Goal: Transaction & Acquisition: Purchase product/service

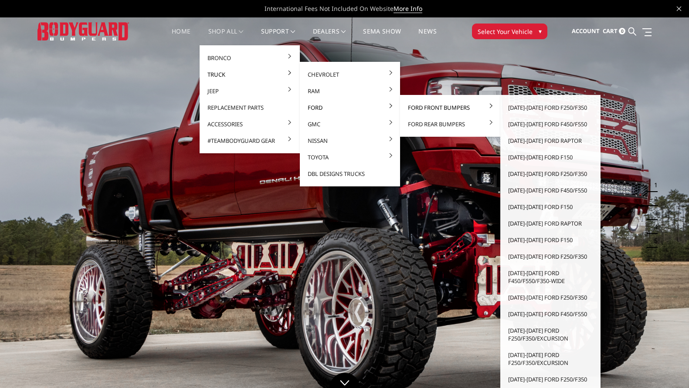
click at [449, 109] on link "Ford Front Bumpers" at bounding box center [450, 107] width 93 height 17
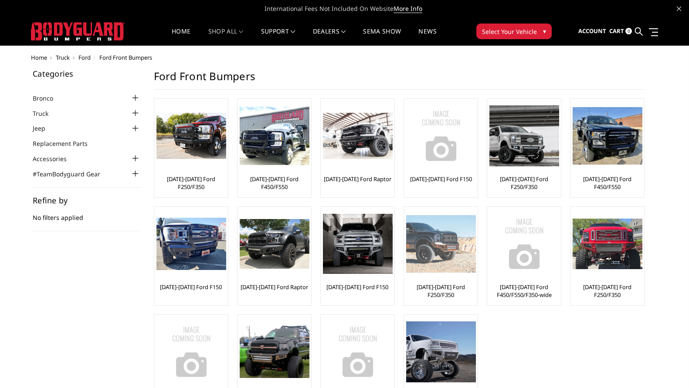
click at [432, 267] on img at bounding box center [441, 244] width 70 height 58
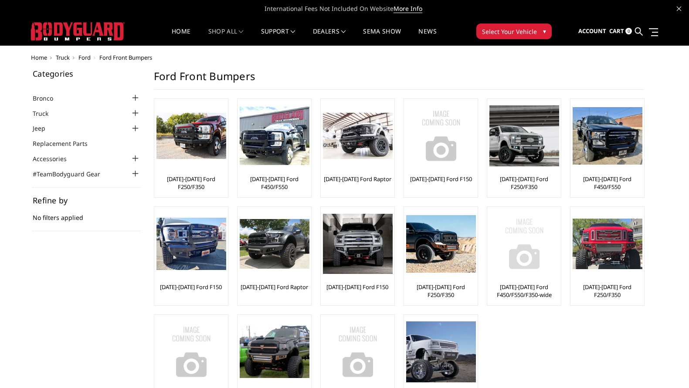
click at [518, 269] on img at bounding box center [525, 244] width 70 height 70
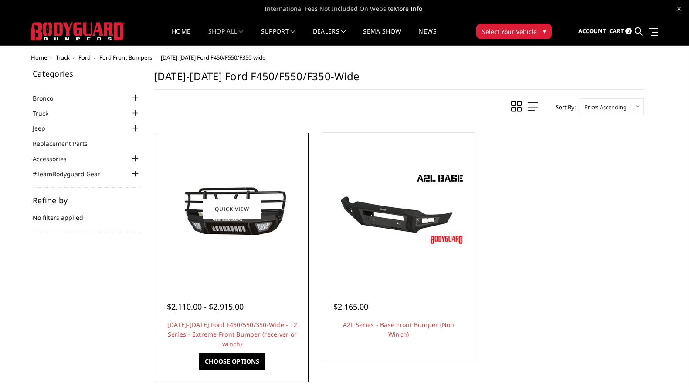
click at [228, 269] on div at bounding box center [232, 209] width 148 height 148
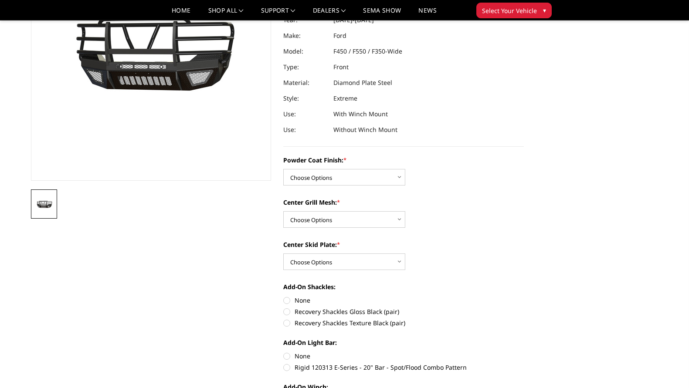
scroll to position [174, 0]
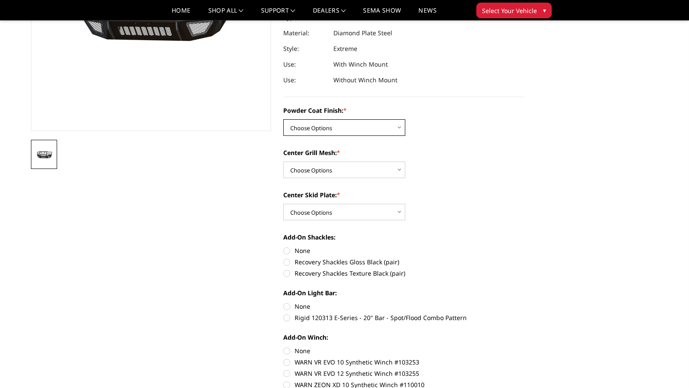
drag, startPoint x: 328, startPoint y: 128, endPoint x: 330, endPoint y: 132, distance: 4.7
click at [328, 128] on select "Choose Options Bare Metal Gloss Black Powder Coat Texture Black Powder Coat" at bounding box center [344, 127] width 122 height 17
select select "4415"
click at [283, 119] on select "Choose Options Bare Metal Gloss Black Powder Coat Texture Black Powder Coat" at bounding box center [344, 127] width 122 height 17
click at [382, 168] on select "Choose Options WITH Expanded Metal WITHOUT Expanded Metal" at bounding box center [344, 170] width 122 height 17
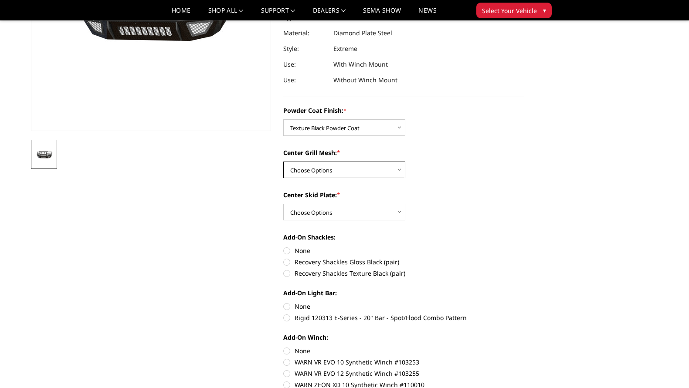
select select "4416"
click at [283, 162] on select "Choose Options WITH Expanded Metal WITHOUT Expanded Metal" at bounding box center [344, 170] width 122 height 17
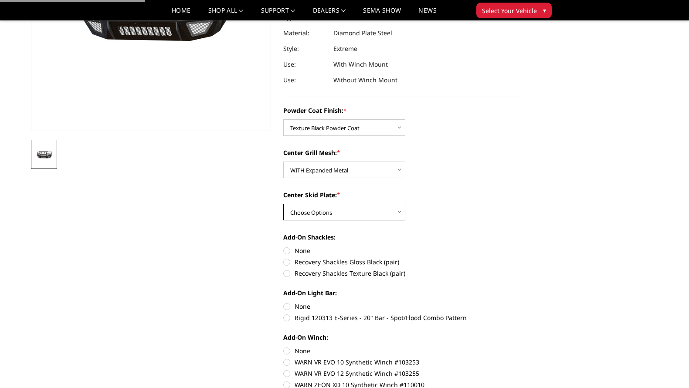
click at [342, 212] on select "Choose Options Standard Skid Plate (included) 2" Receiver Tube Winch Mount Skid…" at bounding box center [344, 212] width 122 height 17
select select "4410"
click at [283, 204] on select "Choose Options Standard Skid Plate (included) 2" Receiver Tube Winch Mount Skid…" at bounding box center [344, 212] width 122 height 17
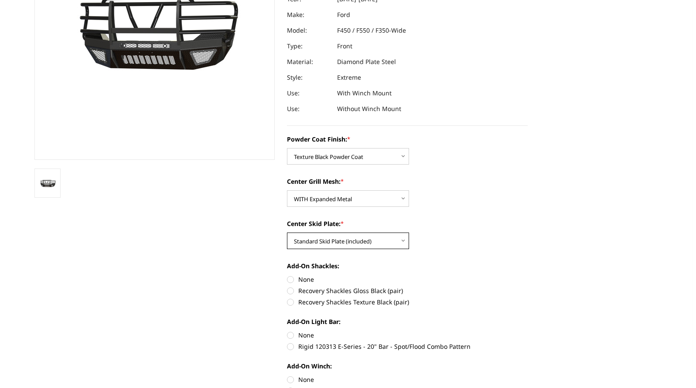
scroll to position [305, 0]
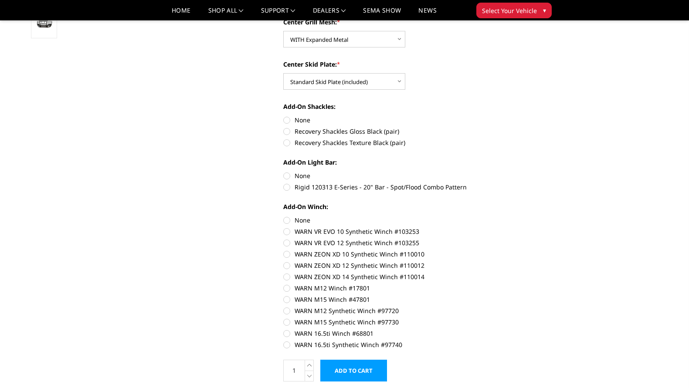
click at [289, 176] on label "None" at bounding box center [403, 175] width 241 height 9
click at [284, 172] on input "None" at bounding box center [283, 171] width 0 height 0
radio input "true"
click at [292, 116] on label "None" at bounding box center [403, 120] width 241 height 9
click at [284, 116] on input "None" at bounding box center [283, 116] width 0 height 0
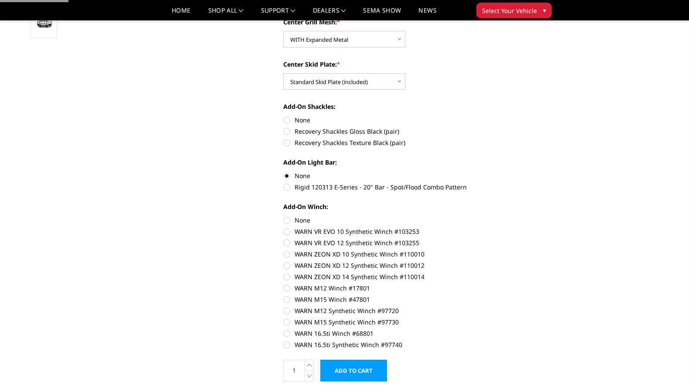
radio input "true"
click at [304, 216] on label "None" at bounding box center [403, 220] width 241 height 9
click at [284, 216] on input "None" at bounding box center [283, 216] width 0 height 0
radio input "true"
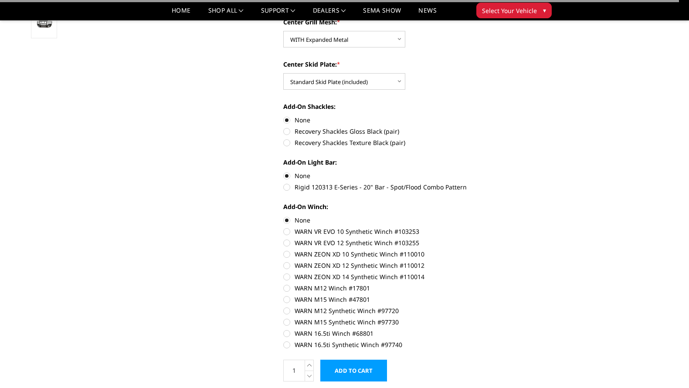
click at [357, 366] on input "Add to Cart" at bounding box center [353, 371] width 67 height 22
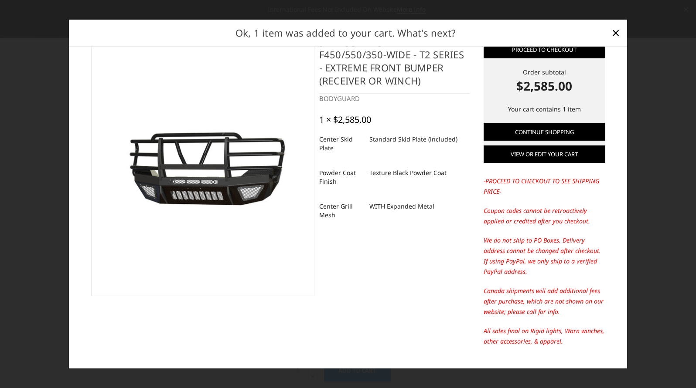
scroll to position [45, 0]
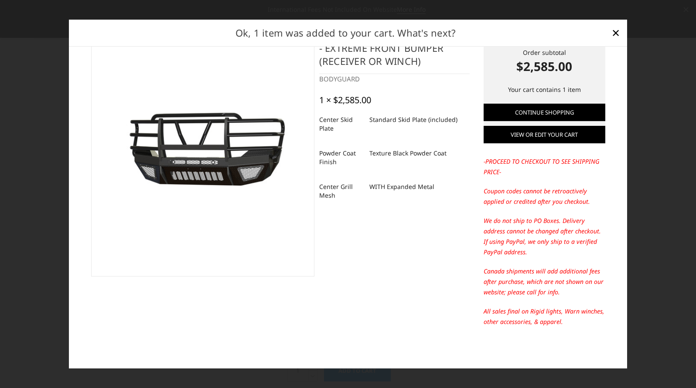
click at [529, 140] on link "View or edit your cart" at bounding box center [545, 134] width 122 height 17
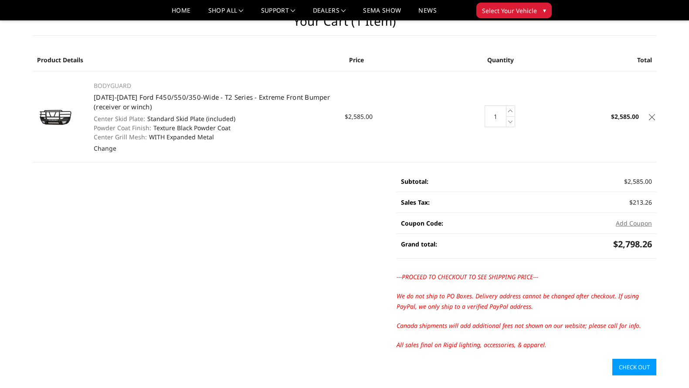
scroll to position [44, 0]
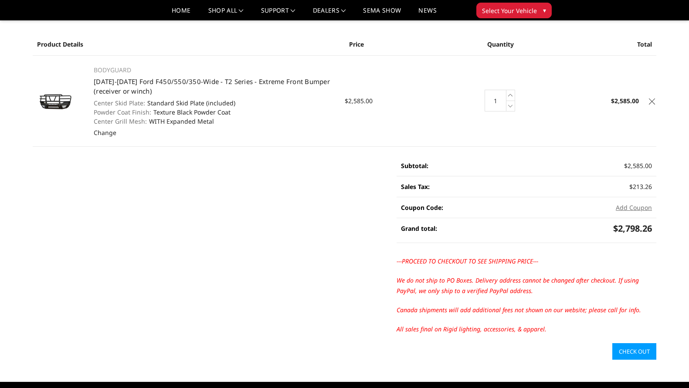
click at [640, 353] on link "Check out" at bounding box center [635, 352] width 44 height 17
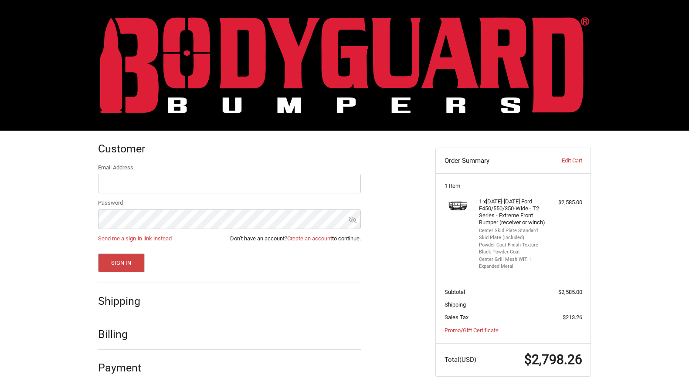
scroll to position [13, 0]
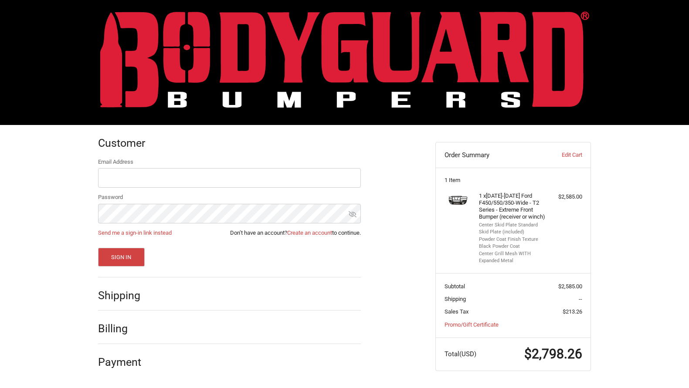
drag, startPoint x: 149, startPoint y: 292, endPoint x: 128, endPoint y: 274, distance: 27.2
click at [147, 292] on div "Shipping" at bounding box center [229, 296] width 263 height 30
click at [314, 230] on link "Create an account" at bounding box center [309, 233] width 45 height 7
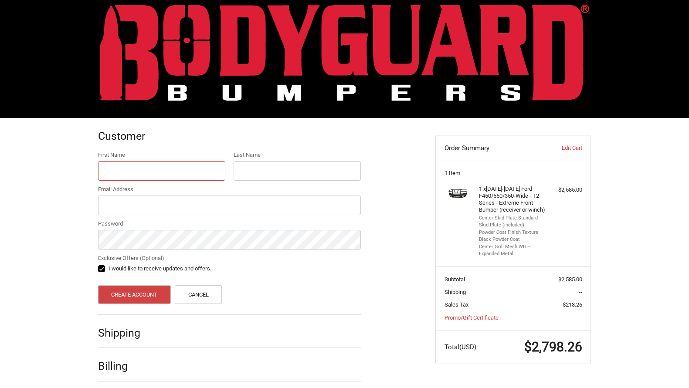
click at [188, 169] on input "First Name" at bounding box center [161, 171] width 127 height 20
type input "sample"
type input "a"
type input "sample"
click at [135, 206] on input "sample@geico.com" at bounding box center [229, 206] width 263 height 20
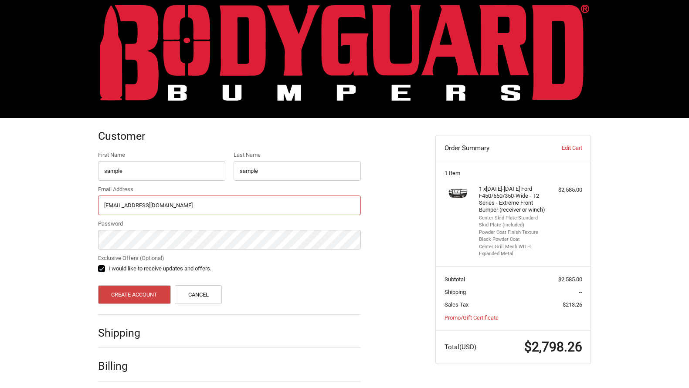
click at [135, 206] on input "sample@geico.com" at bounding box center [229, 206] width 263 height 20
type input "sample@gmail.com"
drag, startPoint x: 122, startPoint y: 290, endPoint x: 115, endPoint y: 285, distance: 8.7
click at [115, 285] on form "First Name sample Last Name sample Email Address sample@gmail.com Password Excl…" at bounding box center [229, 227] width 263 height 153
drag, startPoint x: 152, startPoint y: 292, endPoint x: 124, endPoint y: 276, distance: 32.2
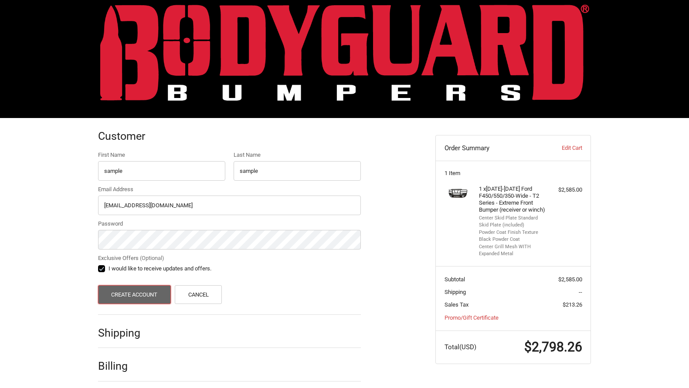
click at [133, 277] on form "First Name sample Last Name sample Email Address sample@gmail.com Password Excl…" at bounding box center [229, 227] width 263 height 153
click at [105, 270] on label "I would like to receive updates and offers." at bounding box center [229, 269] width 263 height 7
click at [99, 265] on input "I would like to receive updates and offers." at bounding box center [98, 265] width 0 height 0
checkbox input "false"
click at [133, 296] on button "Create Account" at bounding box center [134, 295] width 73 height 19
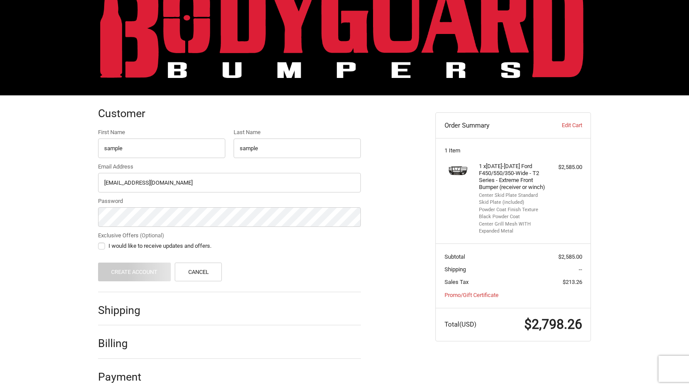
scroll to position [48, 0]
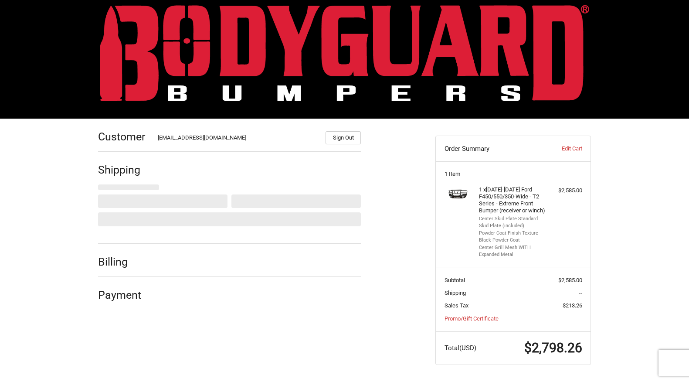
select select "US"
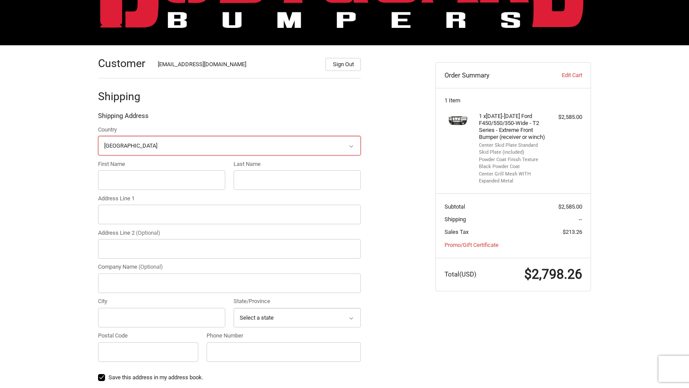
scroll to position [86, 0]
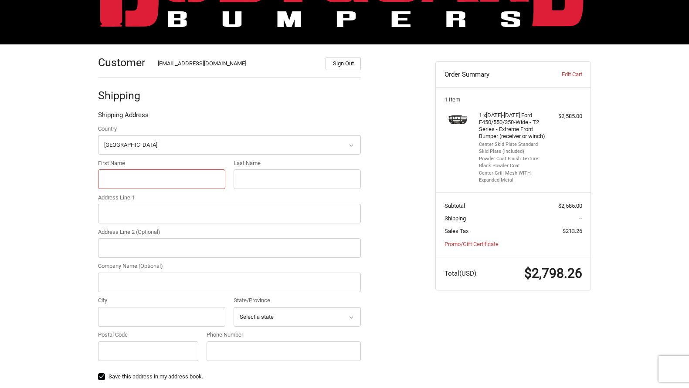
click at [203, 176] on input "First Name" at bounding box center [161, 180] width 127 height 20
drag, startPoint x: 173, startPoint y: 185, endPoint x: 173, endPoint y: 191, distance: 6.1
click at [173, 187] on input "First Name" at bounding box center [161, 180] width 127 height 20
type input "samplea"
type input "sample"
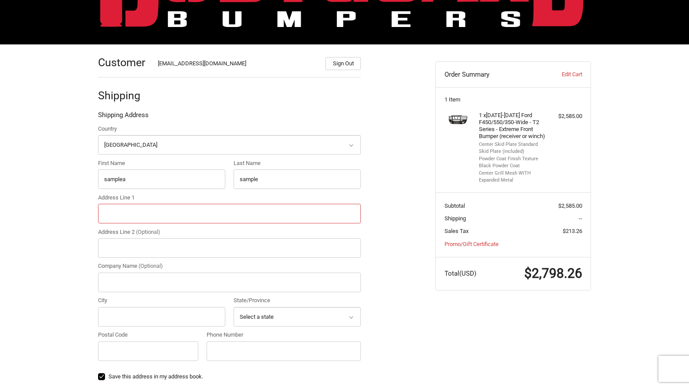
paste input "849 Grayrocks Rd, Wheatland, WY, 82201-9405"
click at [194, 214] on input "849 Grayrocks Rd, Wheatland, WY, 82201-9405" at bounding box center [229, 214] width 263 height 20
type input "849 Grayrocks Rd, Wheatland, WY, -9405"
click at [258, 314] on select "Select a state Alabama Alaska American Samoa Arizona Arkansas Armed Forces Amer…" at bounding box center [297, 317] width 127 height 20
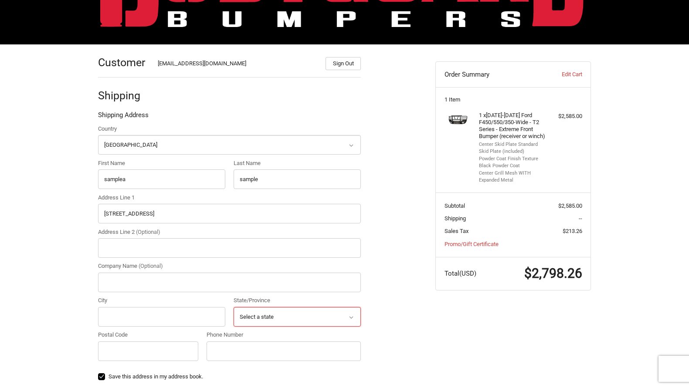
select select "WY"
click at [234, 307] on select "Select a state Alabama Alaska American Samoa Arizona Arkansas Armed Forces Amer…" at bounding box center [297, 317] width 127 height 20
click at [160, 353] on input "Postal Code" at bounding box center [148, 352] width 100 height 20
paste input "82201"
type input "82201"
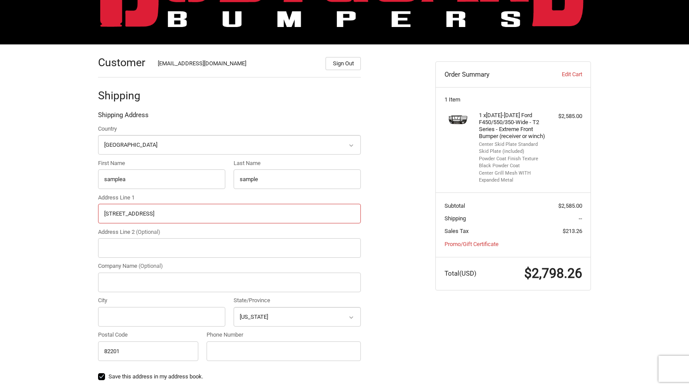
click at [170, 215] on input "849 Grayrocks Rd, Wheatland, WY, -9405" at bounding box center [229, 214] width 263 height 20
type input "849 Grayrocks Rd, , WY, -9405"
click at [183, 317] on input "City" at bounding box center [161, 317] width 127 height 20
paste input "Wheatland"
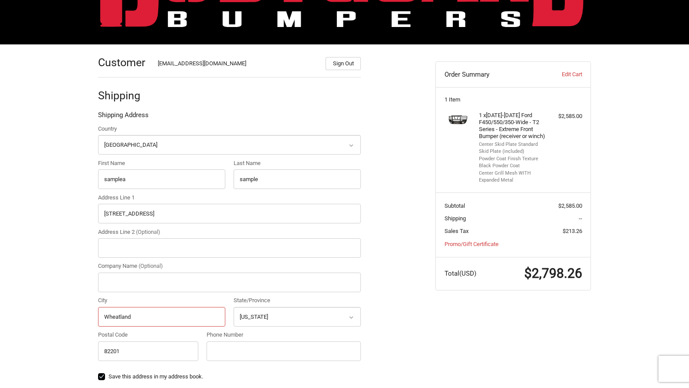
type input "Wheatland"
drag, startPoint x: 155, startPoint y: 214, endPoint x: 310, endPoint y: 215, distance: 155.2
click at [310, 214] on input "849 Grayrocks Rd, , WY, -9405" at bounding box center [229, 214] width 263 height 20
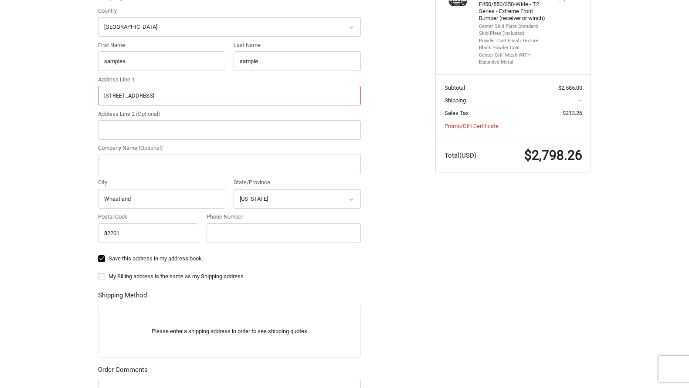
scroll to position [261, 0]
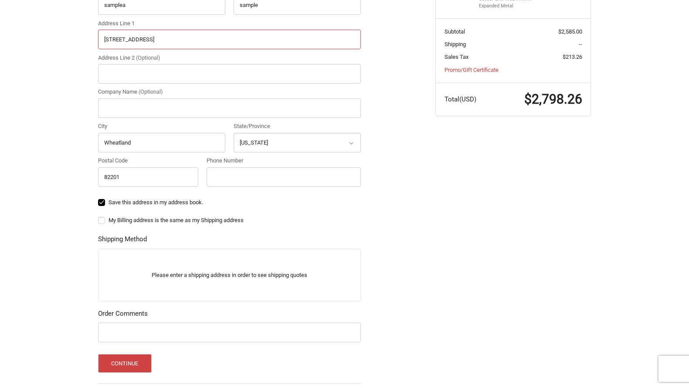
type input "849 Grayrocks Rd"
click at [441, 222] on div "Customer sample@gmail.com Sign Out Shipping Shipping Address Country Select a c…" at bounding box center [344, 164] width 523 height 589
click at [97, 218] on div "Customer sample@gmail.com Sign Out Shipping Shipping Address Country Select a c…" at bounding box center [260, 160] width 337 height 580
click at [101, 219] on label "My Billing address is the same as my Shipping address" at bounding box center [229, 220] width 263 height 7
click at [99, 217] on input "My Billing address is the same as my Shipping address" at bounding box center [98, 216] width 0 height 0
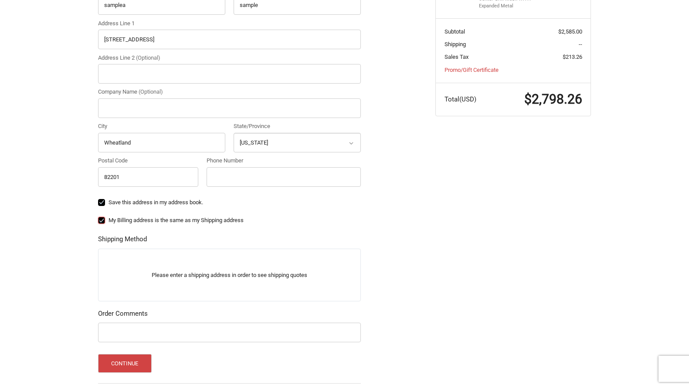
checkbox input "true"
click at [134, 363] on button "Continue" at bounding box center [125, 363] width 54 height 19
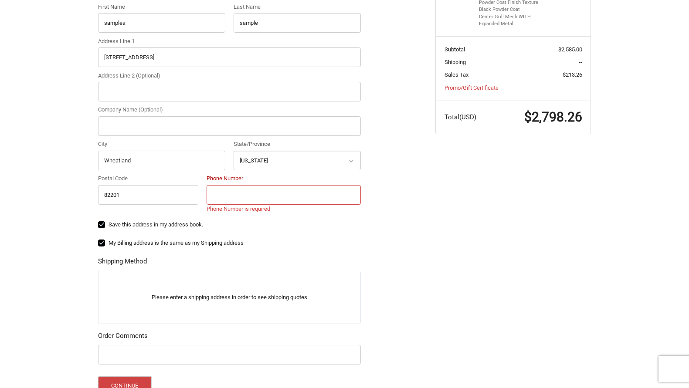
scroll to position [242, 0]
click at [245, 192] on input "Phone Number" at bounding box center [284, 196] width 154 height 20
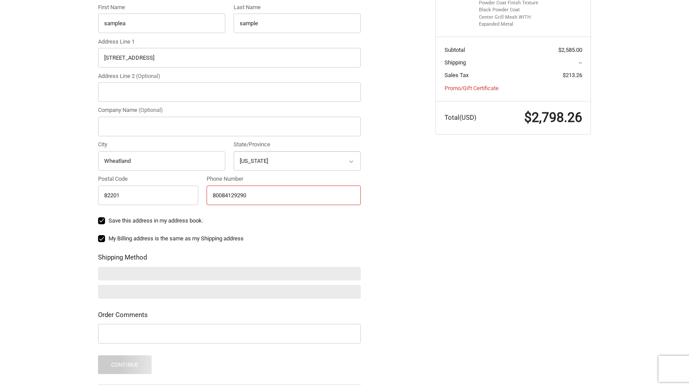
scroll to position [314, 0]
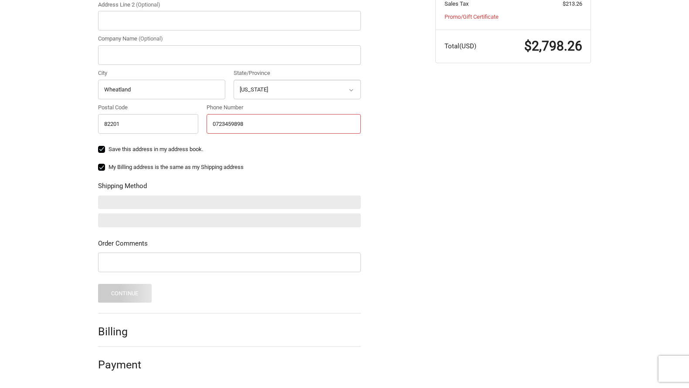
type input "0723459898"
click at [561, 198] on div "Customer sample@gmail.com Sign Out Shipping Shipping Address Country Select a c…" at bounding box center [344, 103] width 523 height 572
click at [214, 125] on input "0723459898" at bounding box center [284, 124] width 154 height 20
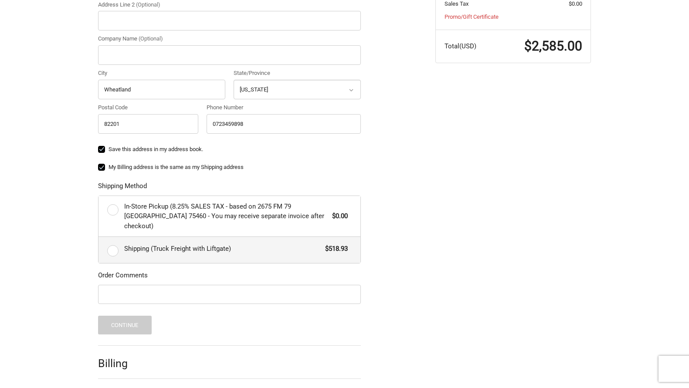
click at [186, 244] on span "Shipping (Truck Freight with Liftgate)" at bounding box center [222, 249] width 197 height 10
click at [99, 238] on input "Shipping (Truck Freight with Liftgate) $518.93" at bounding box center [99, 237] width 0 height 0
radio input "true"
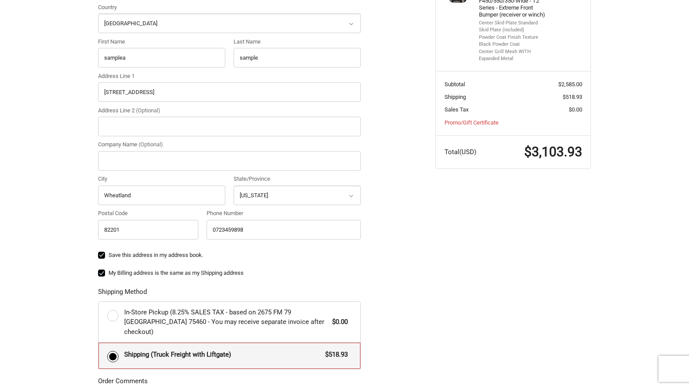
scroll to position [52, 0]
